Goal: Information Seeking & Learning: Learn about a topic

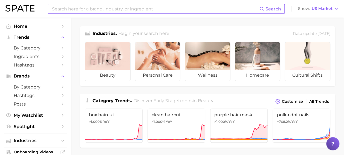
click at [79, 9] on input at bounding box center [156, 8] width 208 height 9
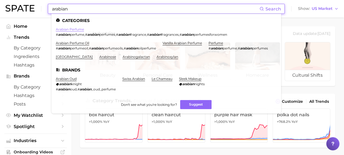
type input "arabian"
click at [79, 31] on link "arabian perfume" at bounding box center [70, 29] width 28 height 4
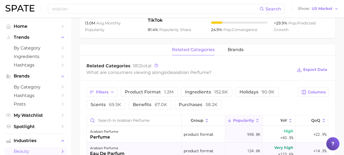
scroll to position [219, 0]
